Goal: Transaction & Acquisition: Obtain resource

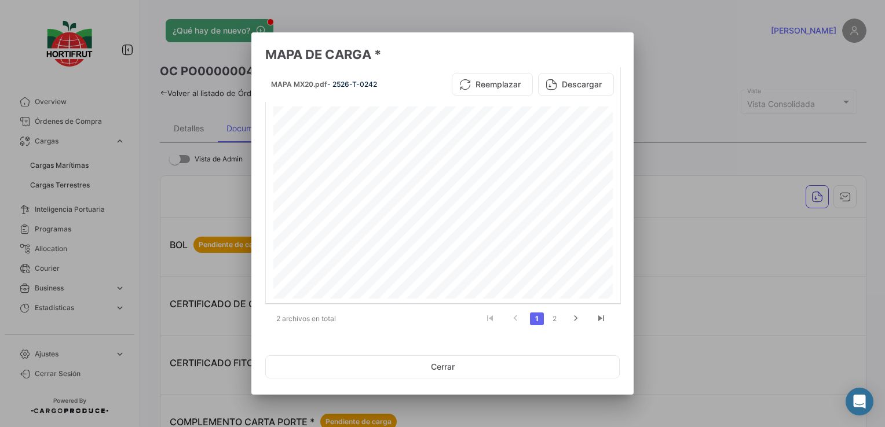
click at [522, 370] on button "Cerrar" at bounding box center [442, 367] width 354 height 23
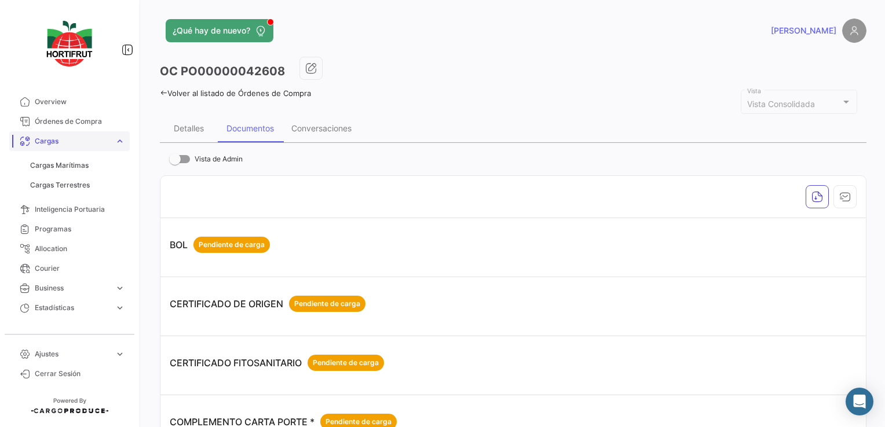
scroll to position [838, 0]
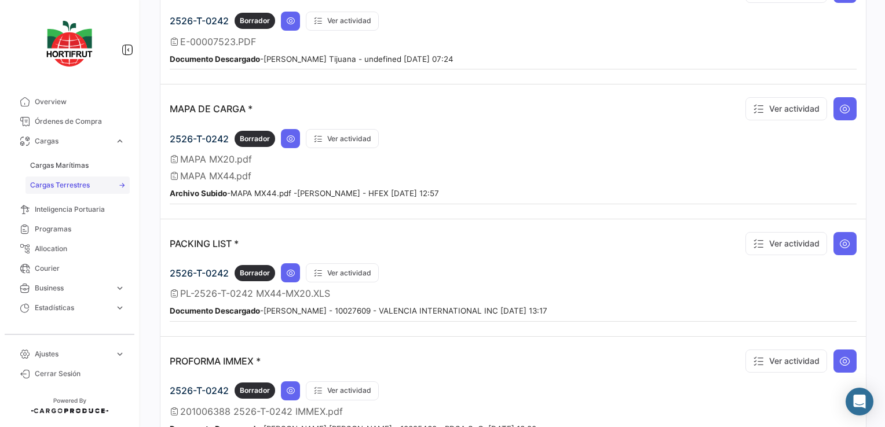
click at [77, 186] on span "Cargas Terrestres" at bounding box center [60, 185] width 60 height 10
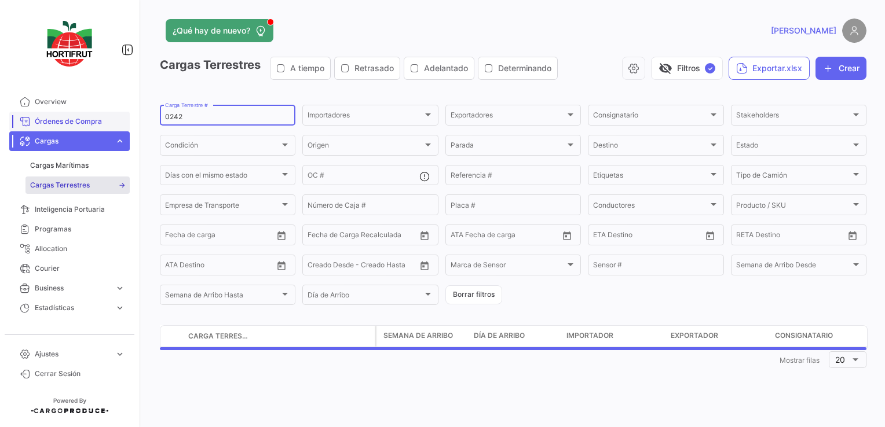
drag, startPoint x: 184, startPoint y: 118, endPoint x: 109, endPoint y: 125, distance: 75.6
click at [109, 125] on mat-sidenav-container "Overview Órdenes de Compra Cargas expand_more Cargas Marítimas Cargas Terrestre…" at bounding box center [442, 213] width 885 height 427
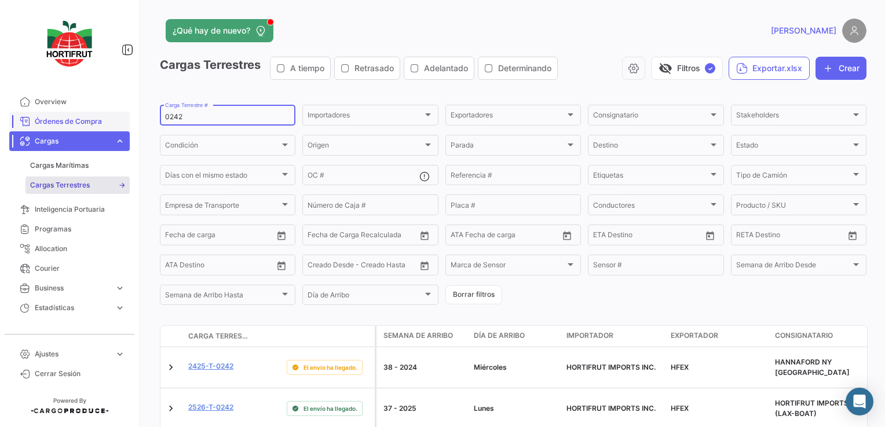
type input "3"
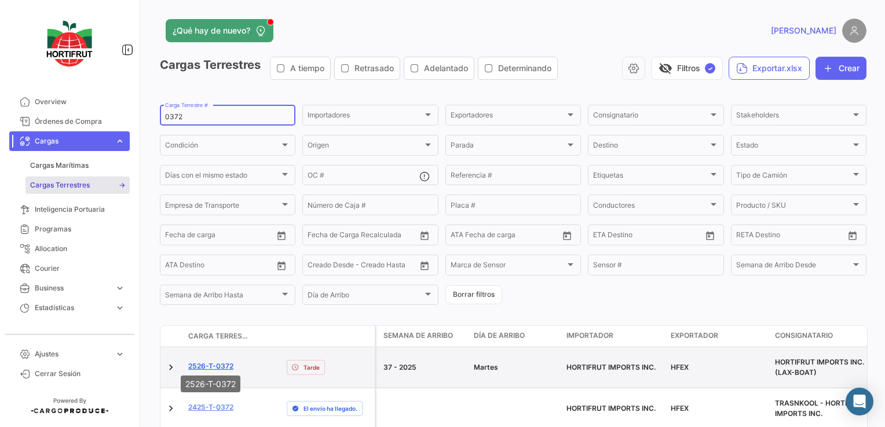
type input "0372"
click at [214, 361] on link "2526-T-0372" at bounding box center [210, 366] width 45 height 10
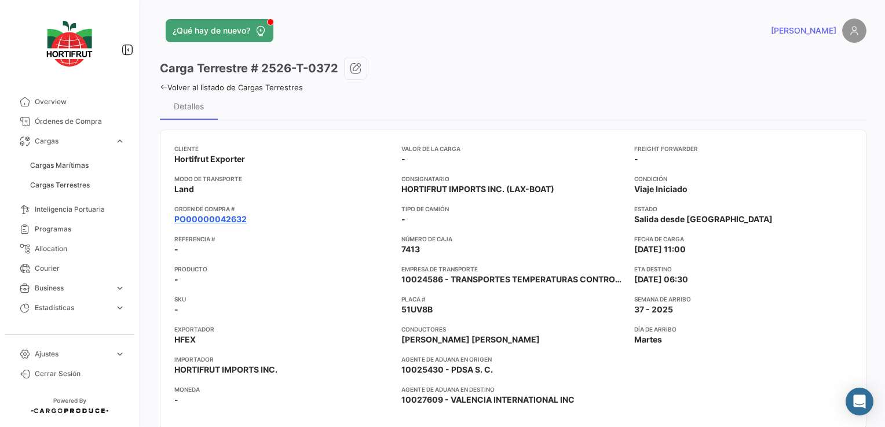
click at [200, 221] on link "PO00000042632" at bounding box center [210, 220] width 72 height 12
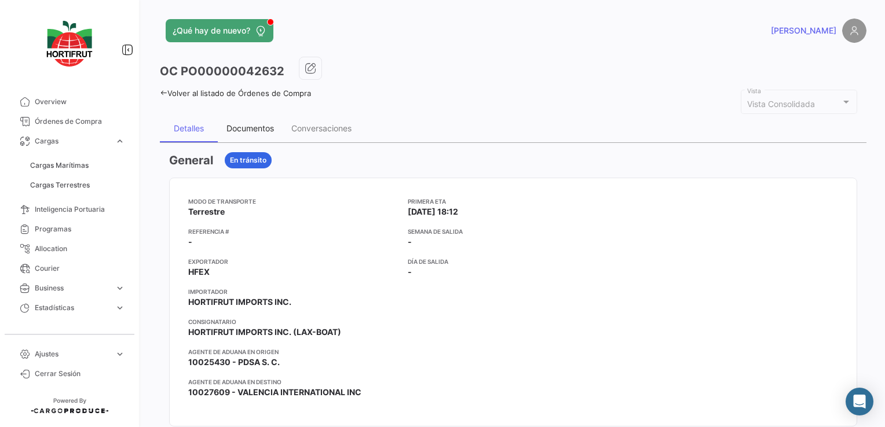
click at [250, 127] on div "Documentos" at bounding box center [249, 128] width 47 height 10
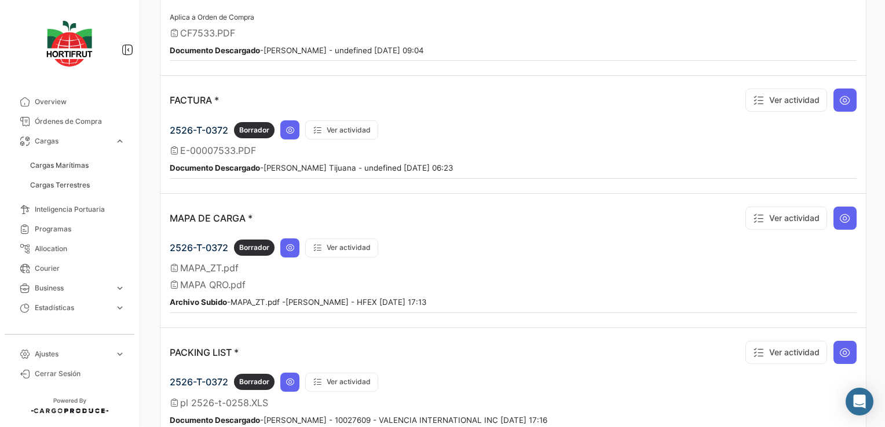
scroll to position [927, 0]
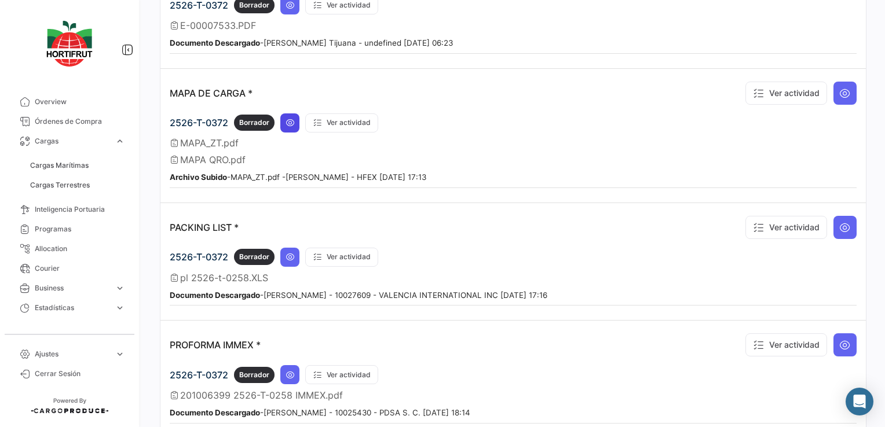
click at [284, 114] on button at bounding box center [289, 123] width 19 height 19
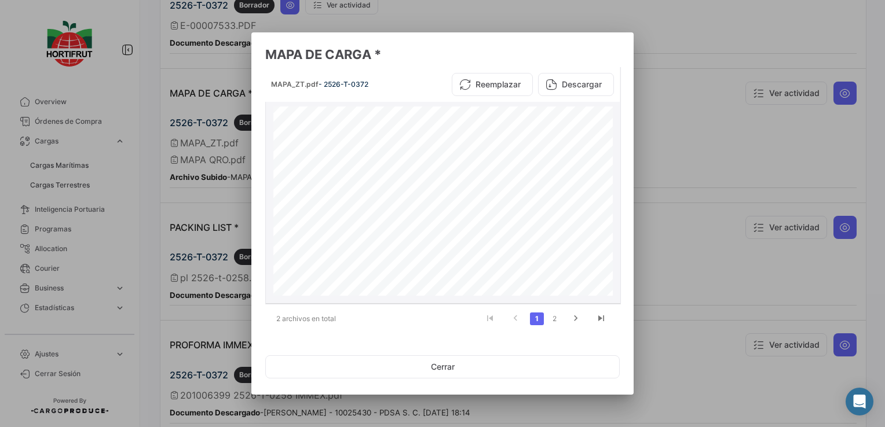
scroll to position [293, 0]
click at [578, 82] on button "Descargar" at bounding box center [576, 84] width 76 height 23
click at [209, 207] on div at bounding box center [442, 213] width 885 height 427
